Goal: Communication & Community: Answer question/provide support

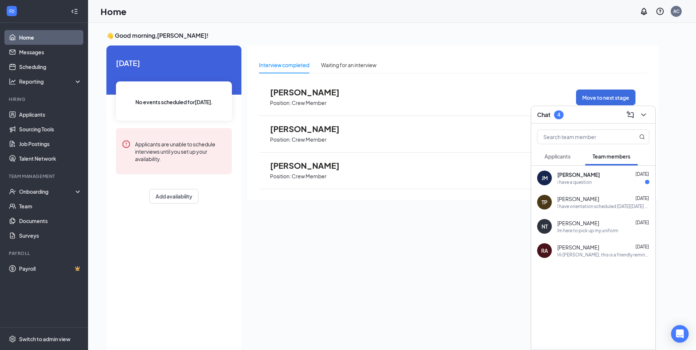
click at [307, 96] on span "[PERSON_NAME]" at bounding box center [310, 92] width 81 height 10
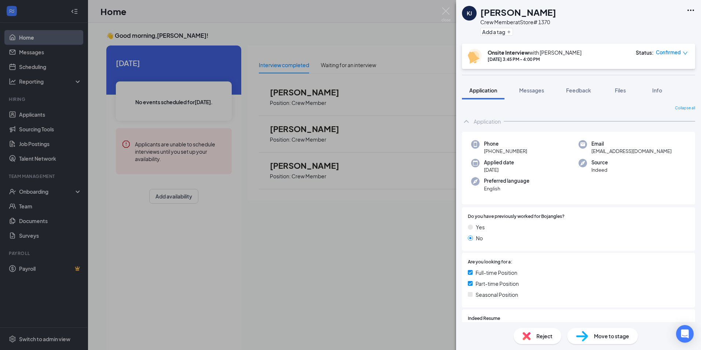
click at [684, 52] on icon "down" at bounding box center [685, 53] width 5 height 5
click at [441, 129] on div "[PERSON_NAME] [PERSON_NAME] Crew Member at Store# 1370 Add a tag Onsite Intervi…" at bounding box center [350, 175] width 701 height 350
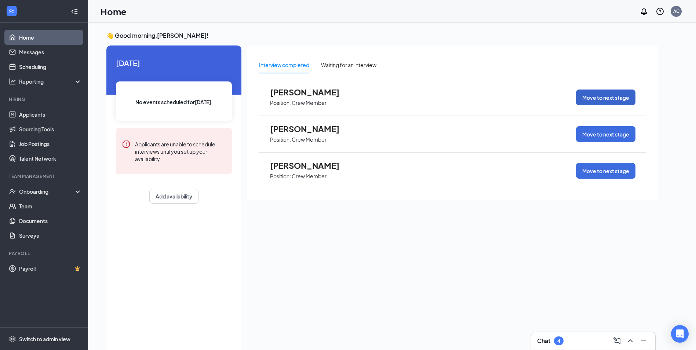
click at [601, 98] on button "Move to next stage" at bounding box center [605, 97] width 59 height 16
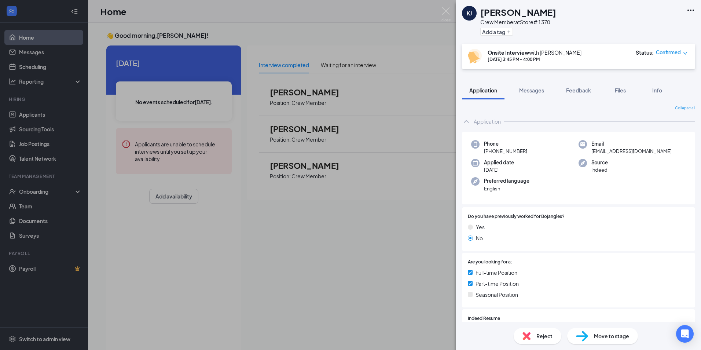
click at [601, 336] on span "Move to stage" at bounding box center [611, 336] width 35 height 8
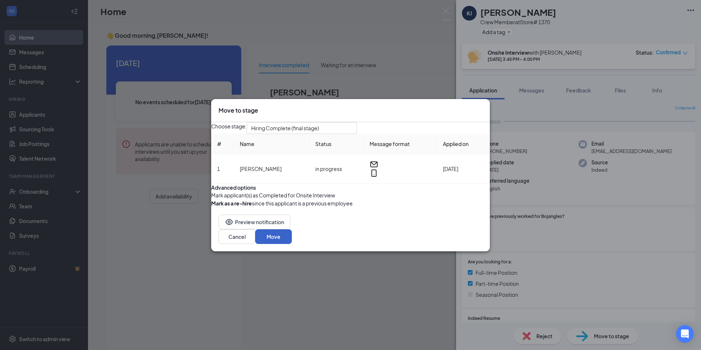
click at [292, 244] on button "Move" at bounding box center [273, 236] width 37 height 15
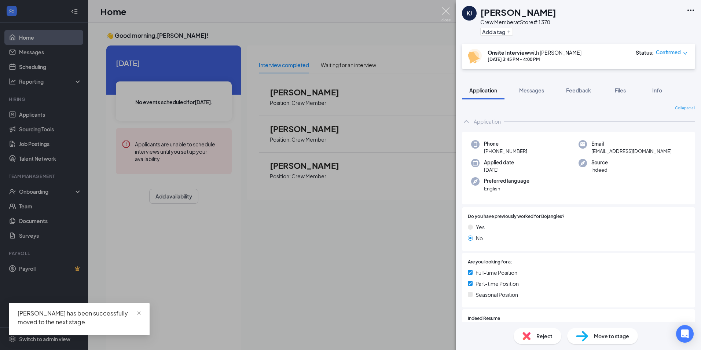
click at [444, 12] on img at bounding box center [445, 14] width 9 height 14
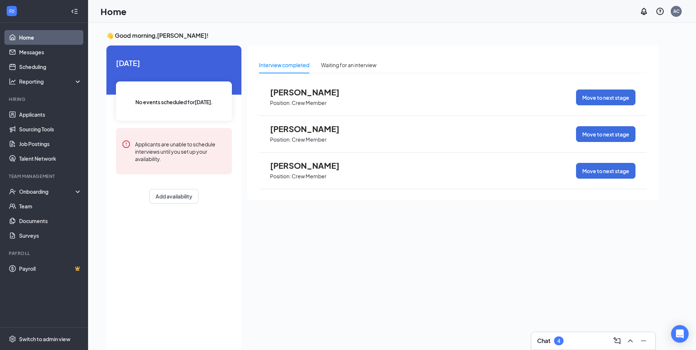
click at [302, 169] on span "[PERSON_NAME]" at bounding box center [310, 166] width 81 height 10
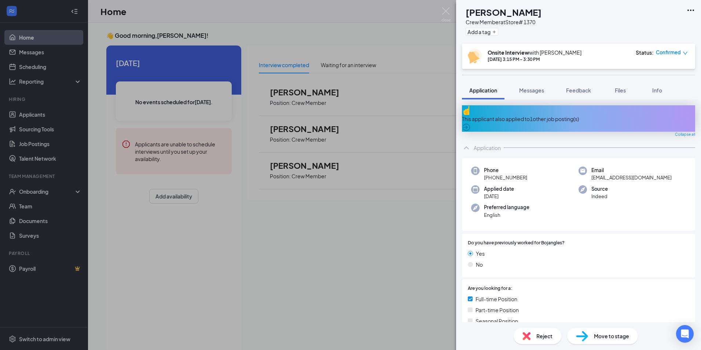
click at [686, 54] on icon "down" at bounding box center [685, 53] width 5 height 5
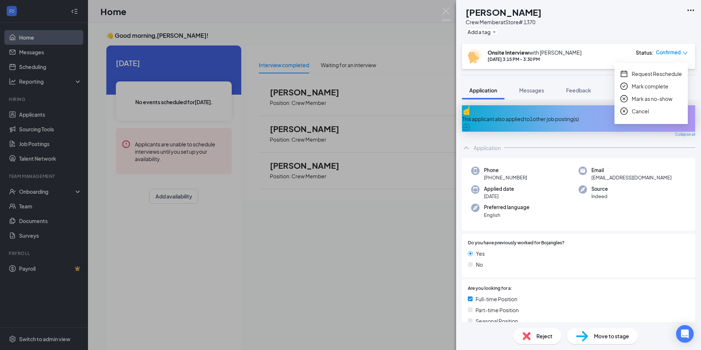
click at [659, 98] on span "Mark as no-show" at bounding box center [652, 99] width 41 height 8
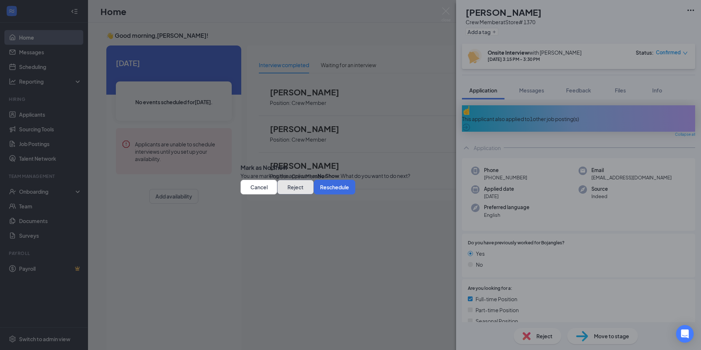
click at [314, 194] on button "Reject" at bounding box center [295, 187] width 37 height 15
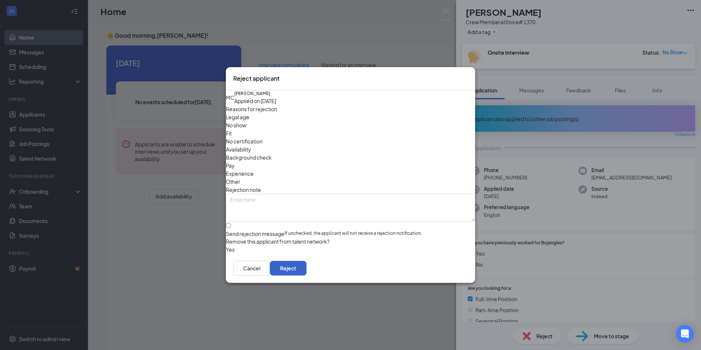
click at [307, 275] on button "Reject" at bounding box center [288, 268] width 37 height 15
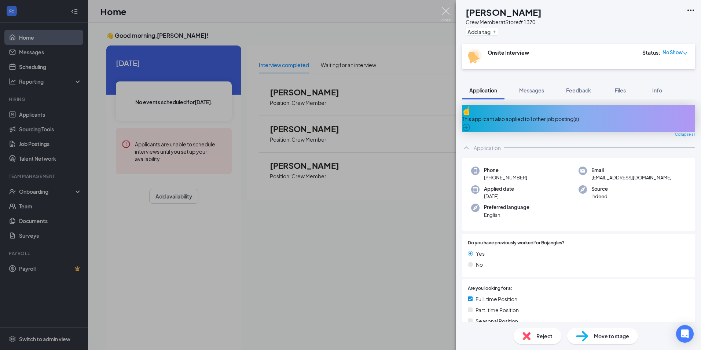
click at [445, 10] on img at bounding box center [445, 14] width 9 height 14
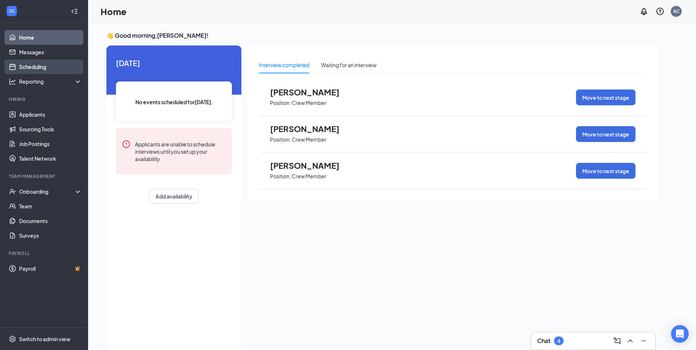
click at [31, 64] on link "Scheduling" at bounding box center [50, 66] width 63 height 15
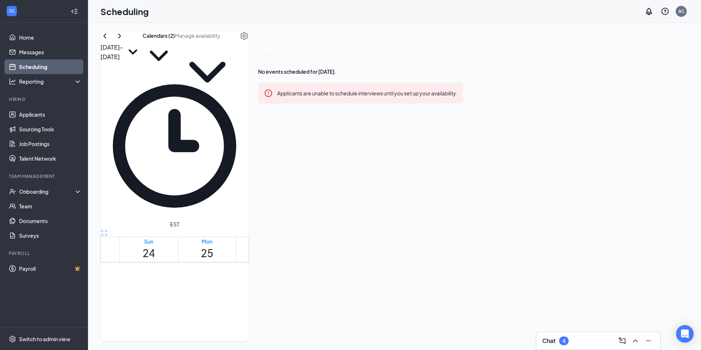
scroll to position [620, 0]
click at [586, 342] on div "Chat 4" at bounding box center [598, 341] width 112 height 12
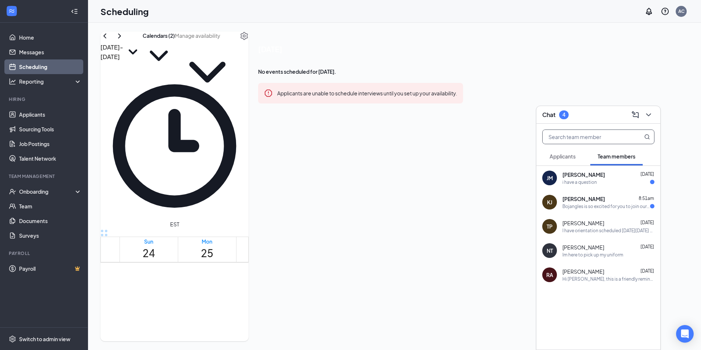
click at [597, 133] on input "text" at bounding box center [586, 137] width 87 height 14
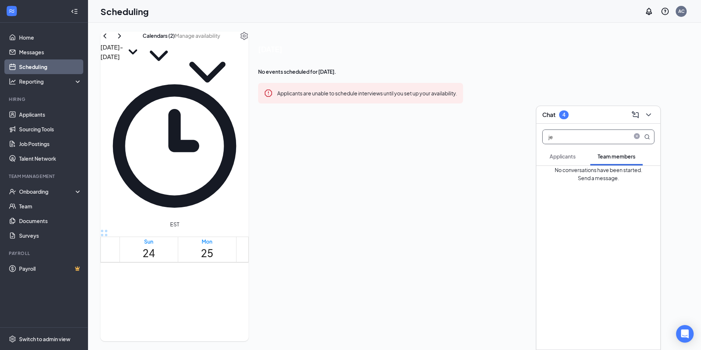
type input "j"
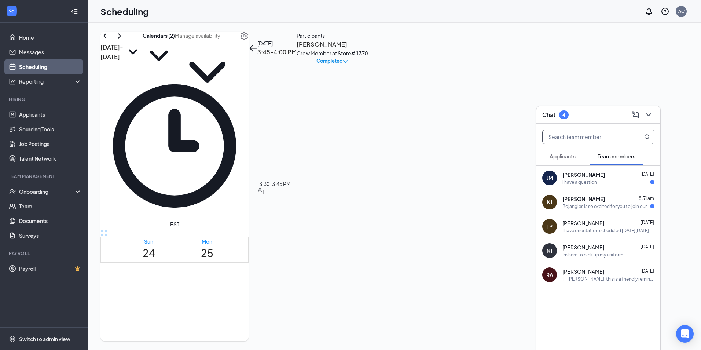
click at [647, 112] on icon "ChevronDown" at bounding box center [648, 114] width 9 height 9
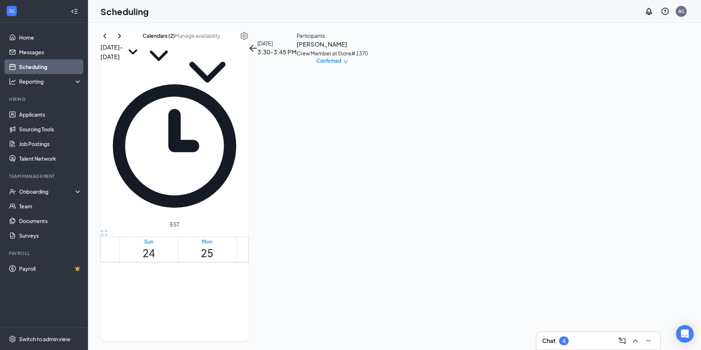
click at [368, 49] on h3 "[PERSON_NAME]" at bounding box center [332, 45] width 71 height 10
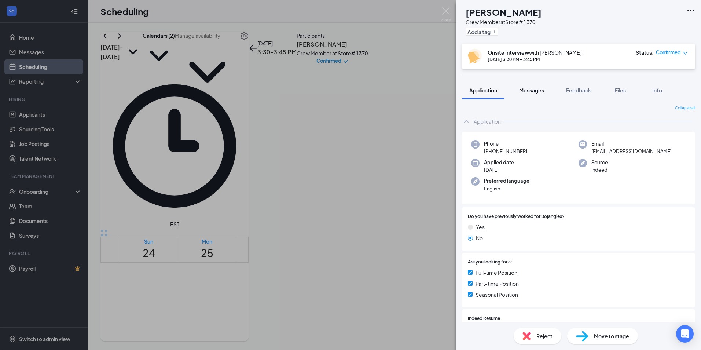
click at [535, 90] on span "Messages" at bounding box center [531, 90] width 25 height 7
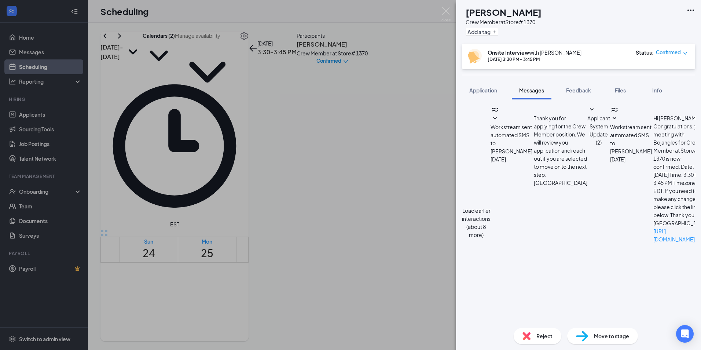
scroll to position [184, 0]
type textarea "[PERSON_NAME] would you be available [DATE] for orientation at 3:45pm...[PERSON…"
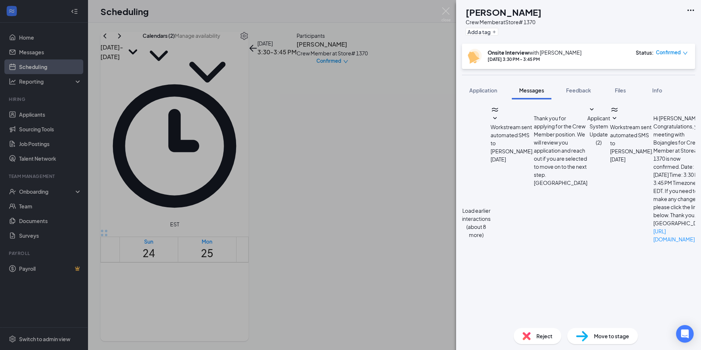
click at [444, 12] on img at bounding box center [445, 14] width 9 height 14
